Goal: Download file/media

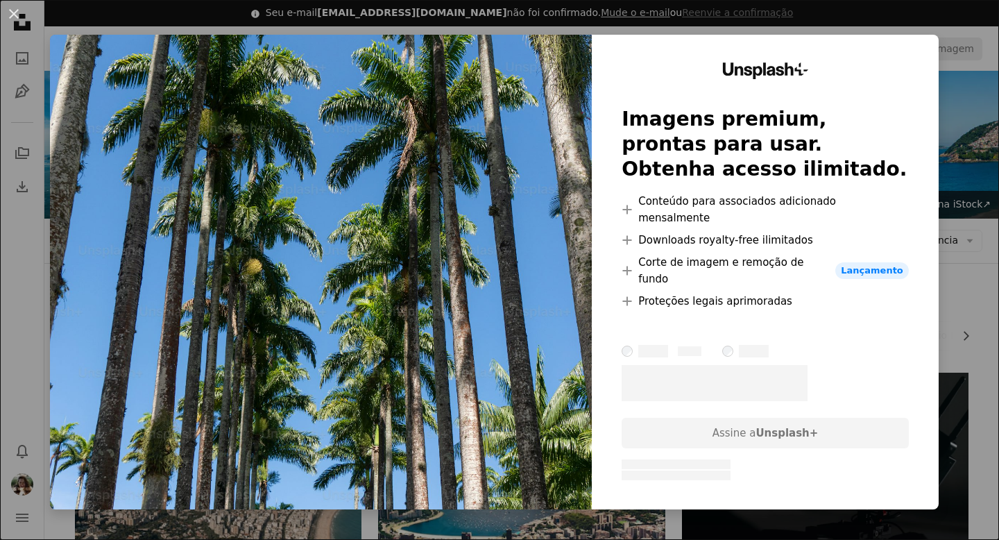
scroll to position [1354, 0]
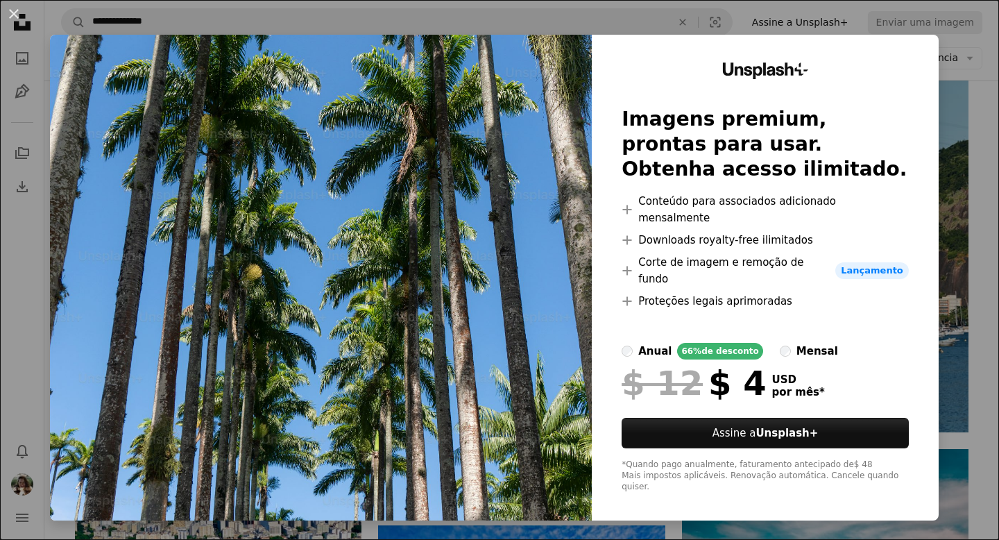
click at [956, 50] on div "An X shape Unsplash+ Imagens premium, prontas para usar. Obtenha acesso ilimita…" at bounding box center [499, 270] width 999 height 540
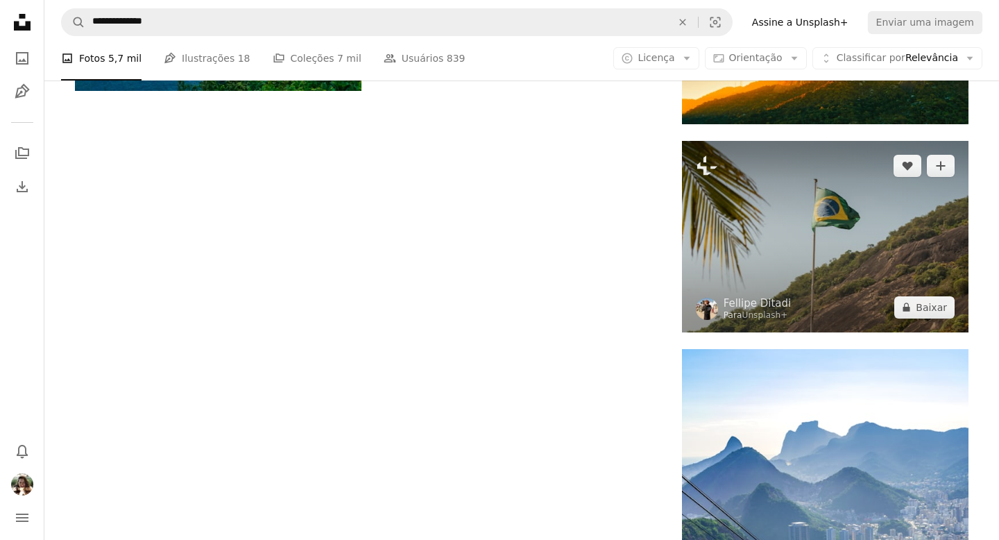
scroll to position [2104, 0]
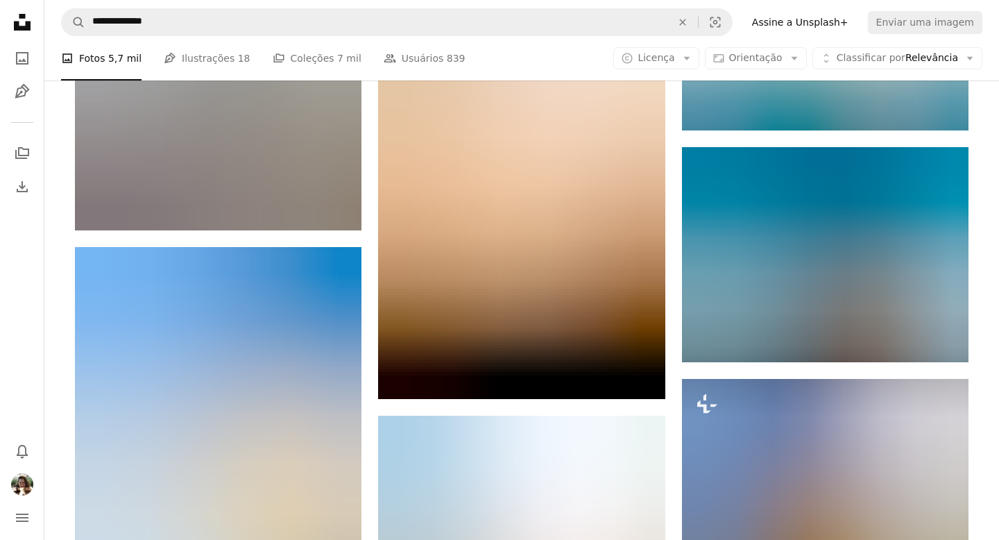
scroll to position [2933, 0]
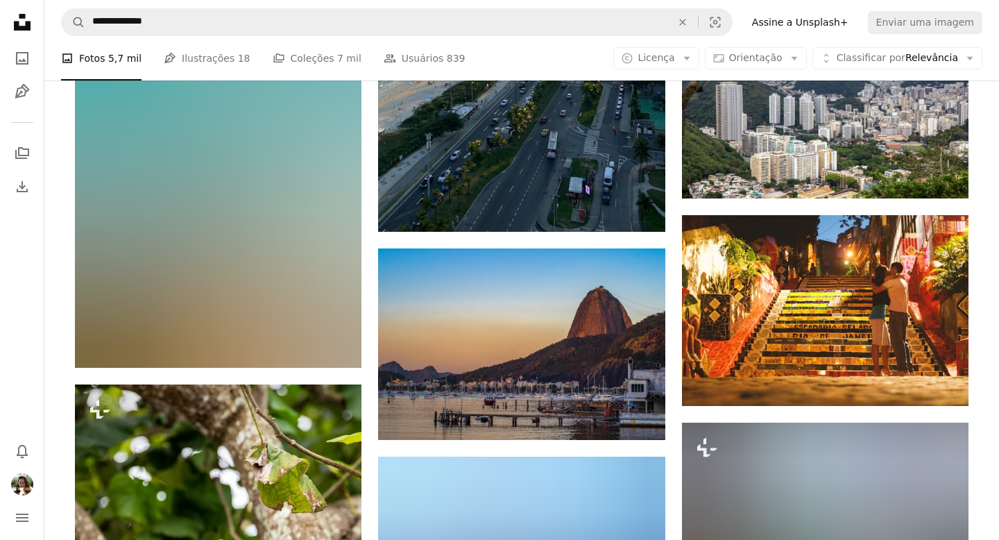
scroll to position [6949, 0]
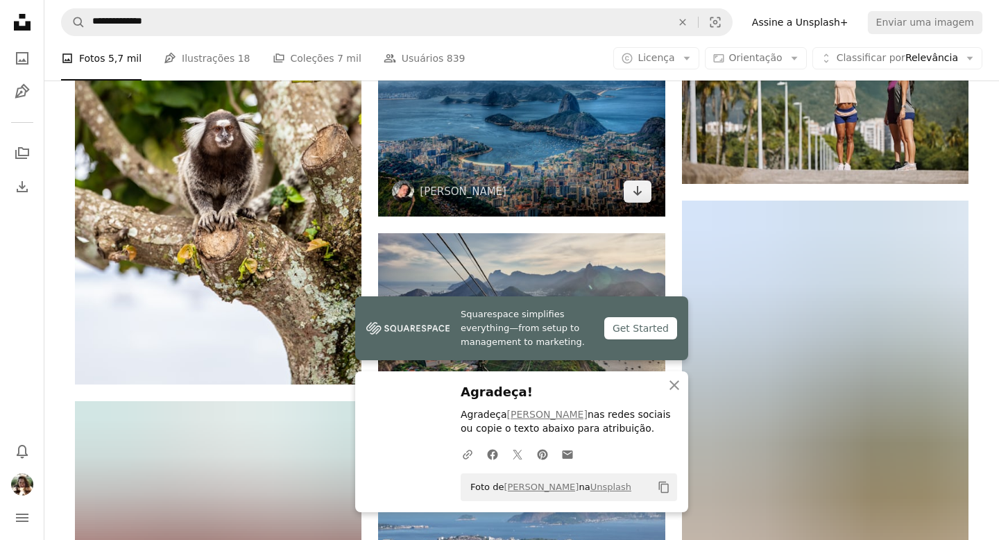
scroll to position [7384, 0]
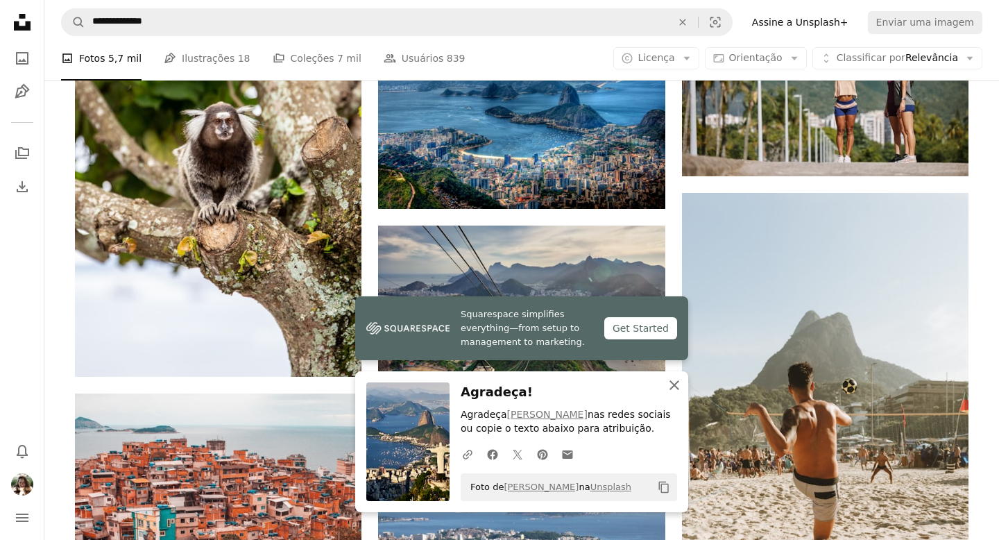
click at [673, 384] on icon "button" at bounding box center [674, 385] width 10 height 10
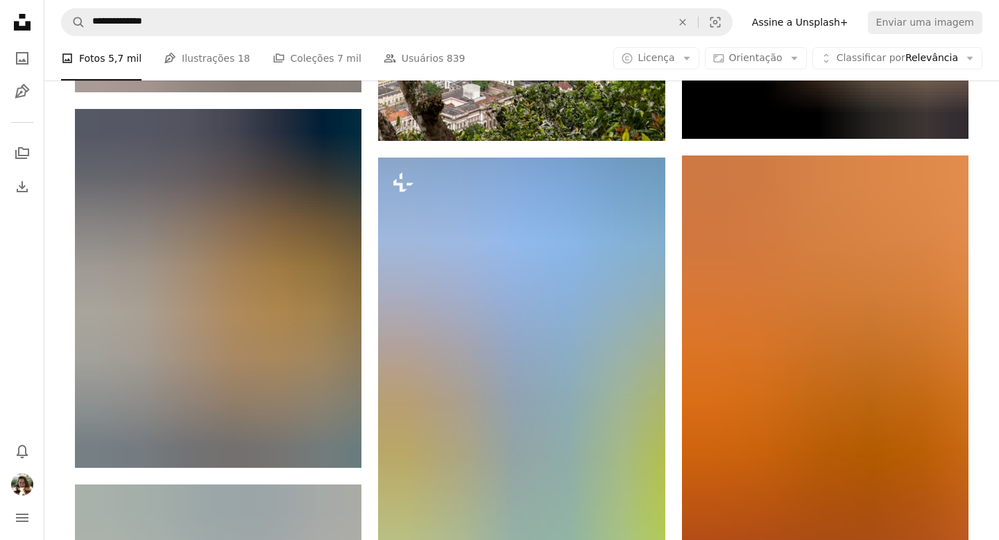
scroll to position [8941, 0]
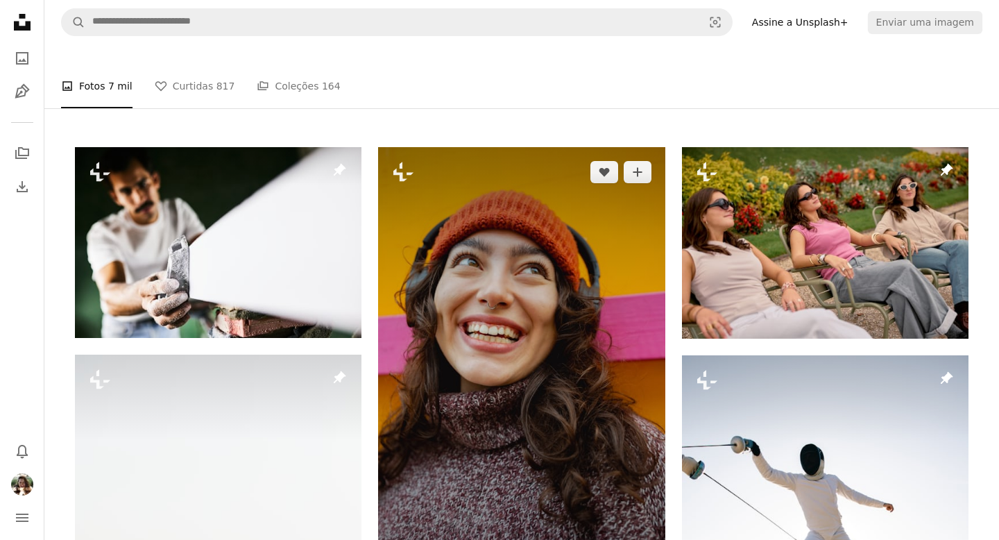
scroll to position [342, 0]
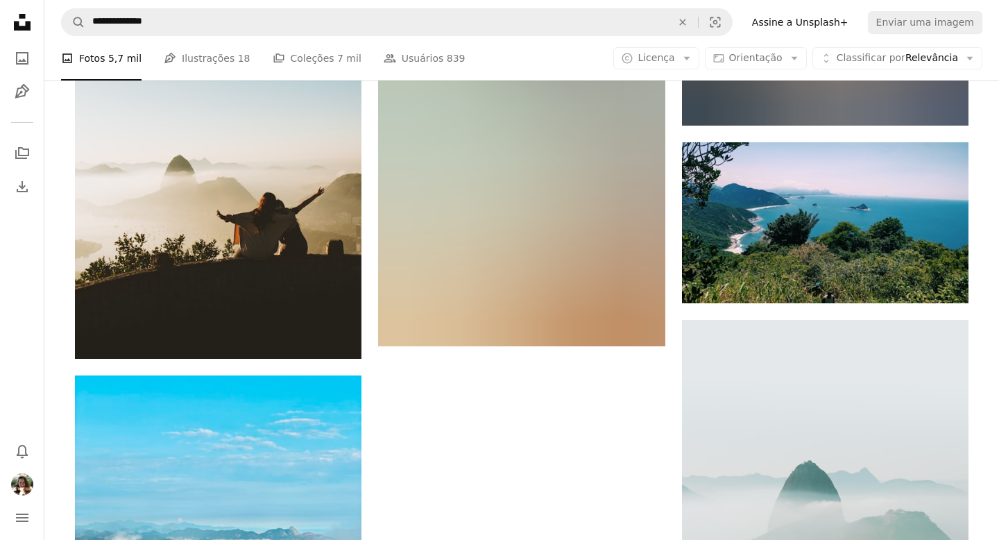
scroll to position [12261, 0]
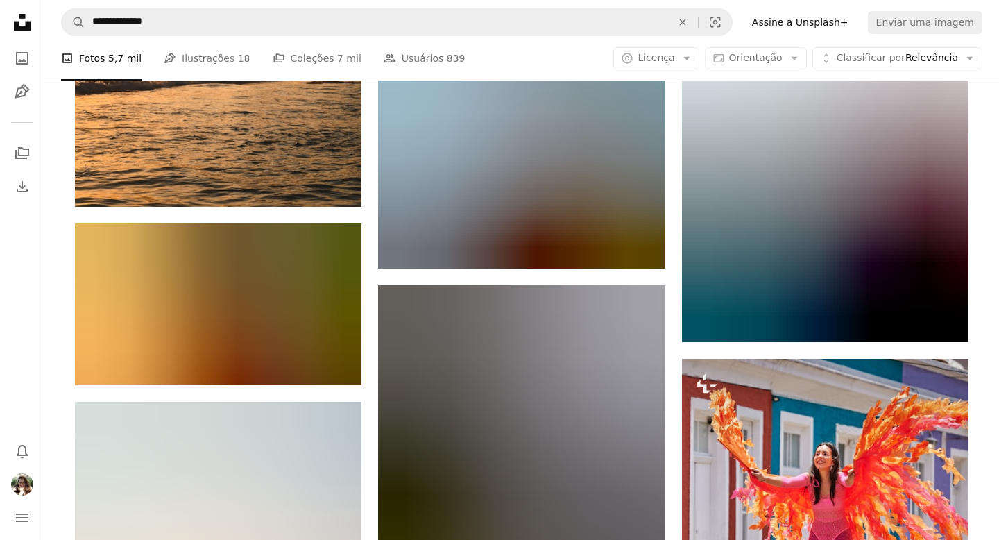
scroll to position [28822, 0]
